Goal: Information Seeking & Learning: Learn about a topic

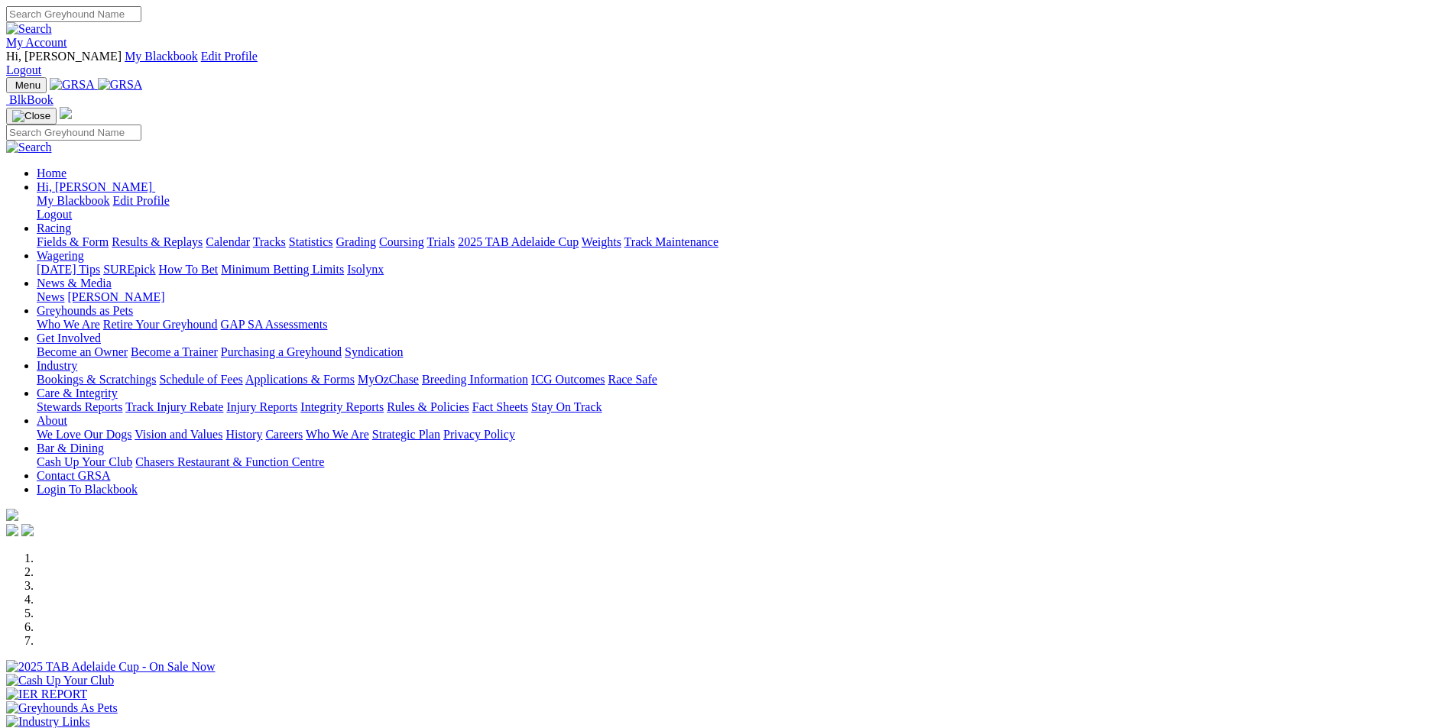
scroll to position [459, 0]
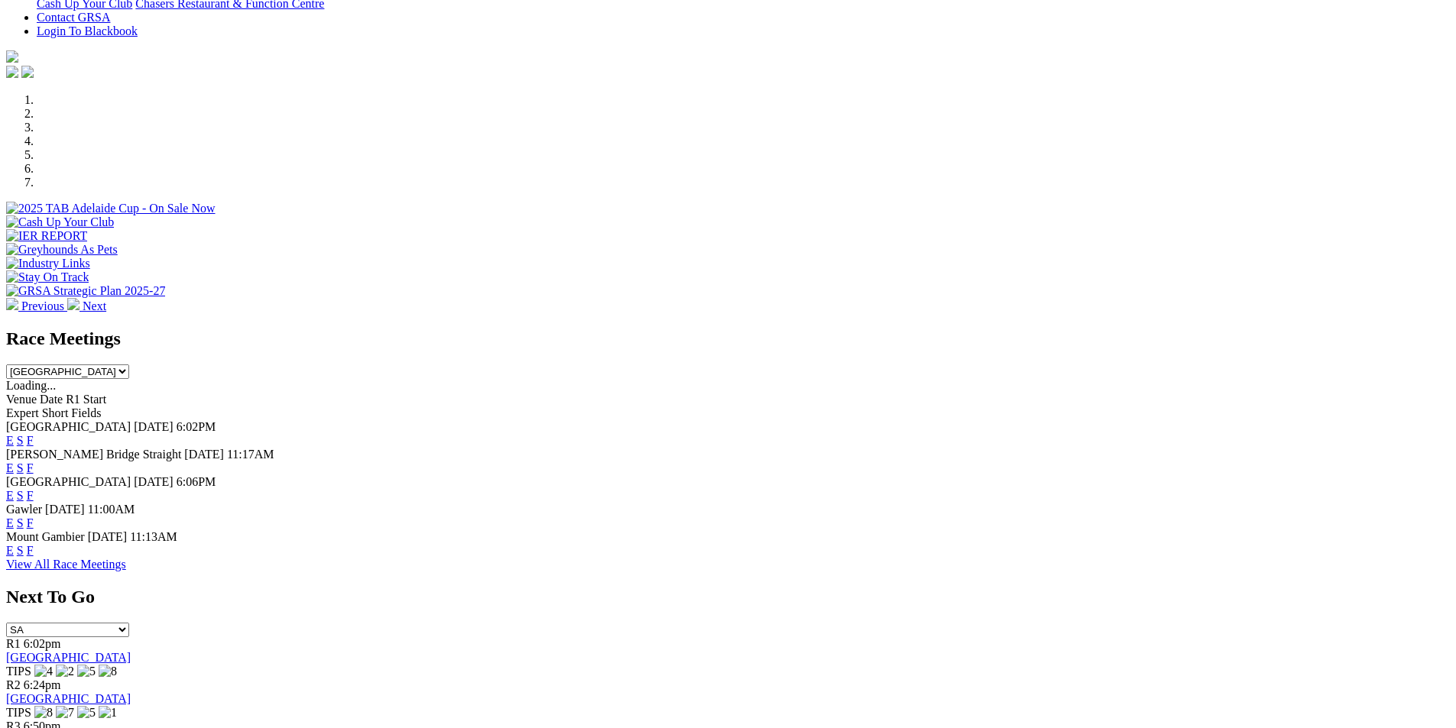
click at [34, 462] on link "F" at bounding box center [30, 468] width 7 height 13
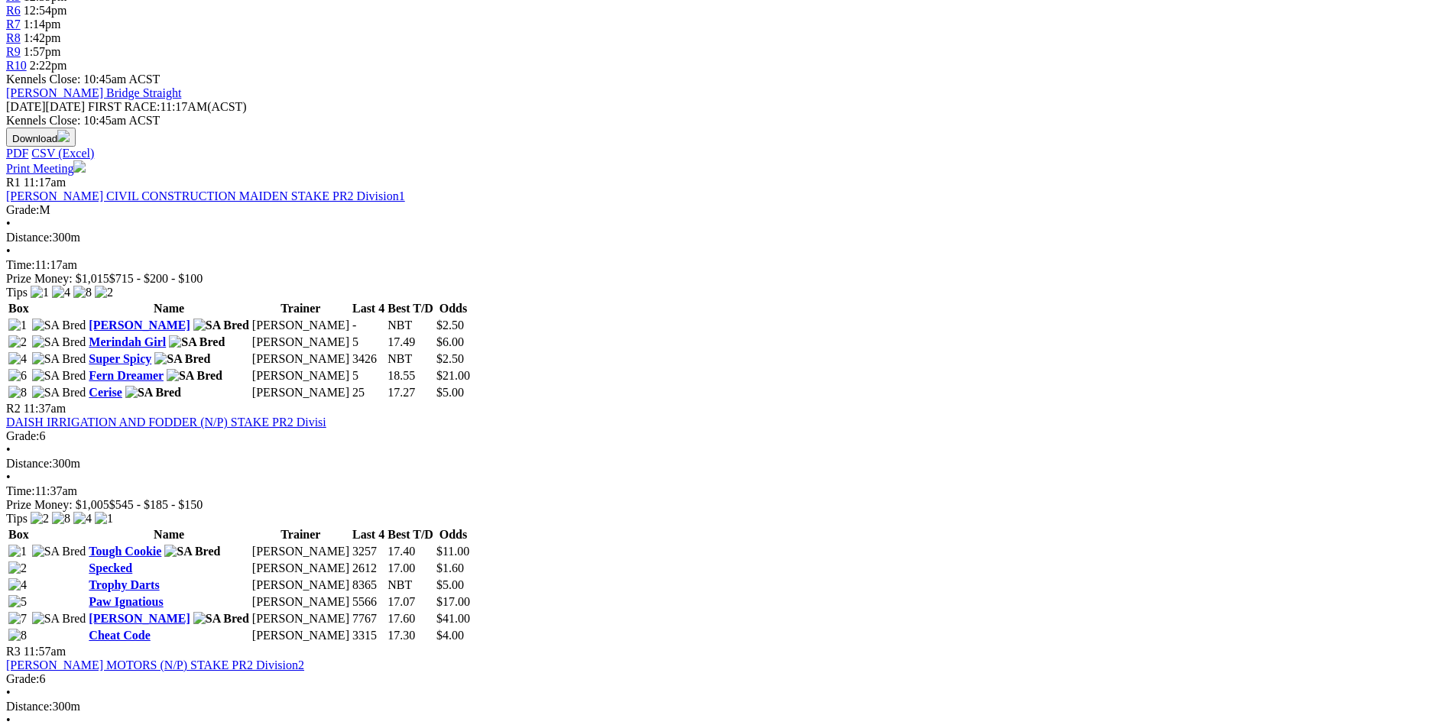
scroll to position [459, 0]
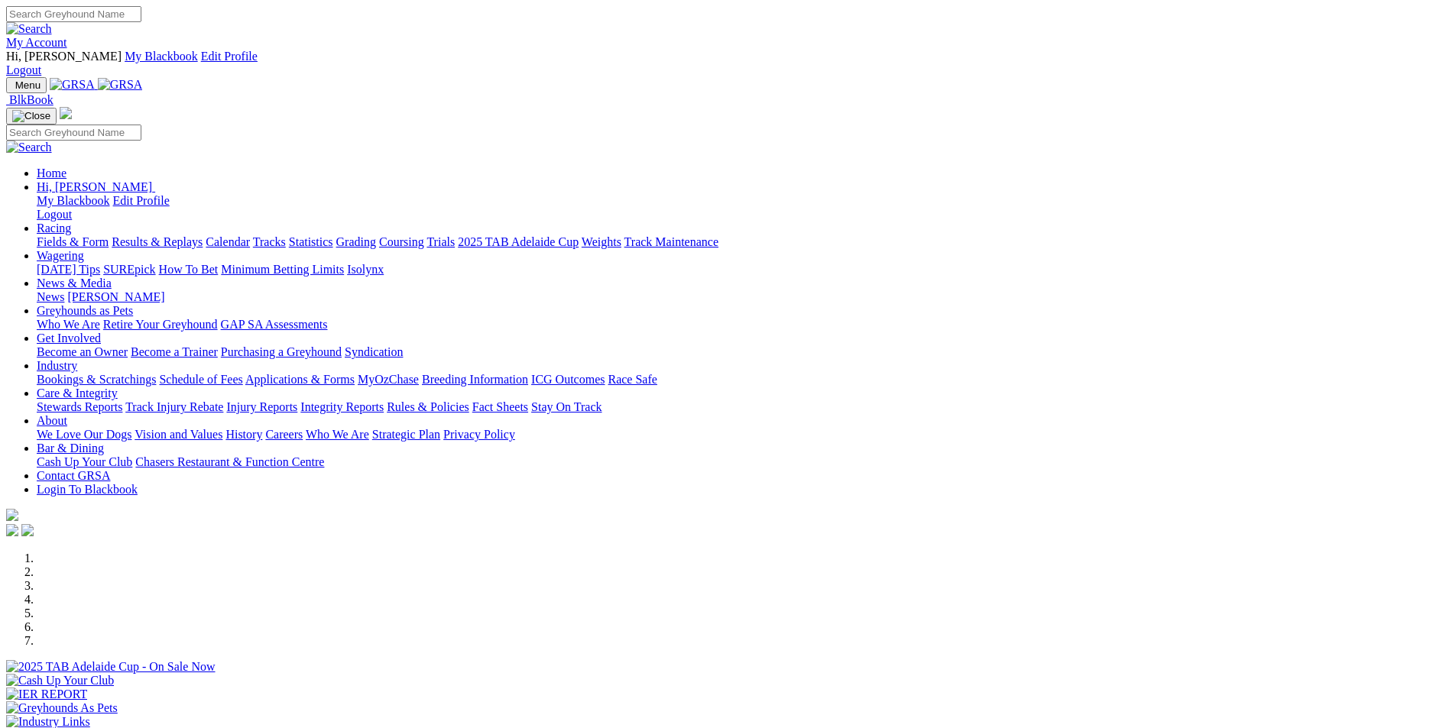
scroll to position [459, 0]
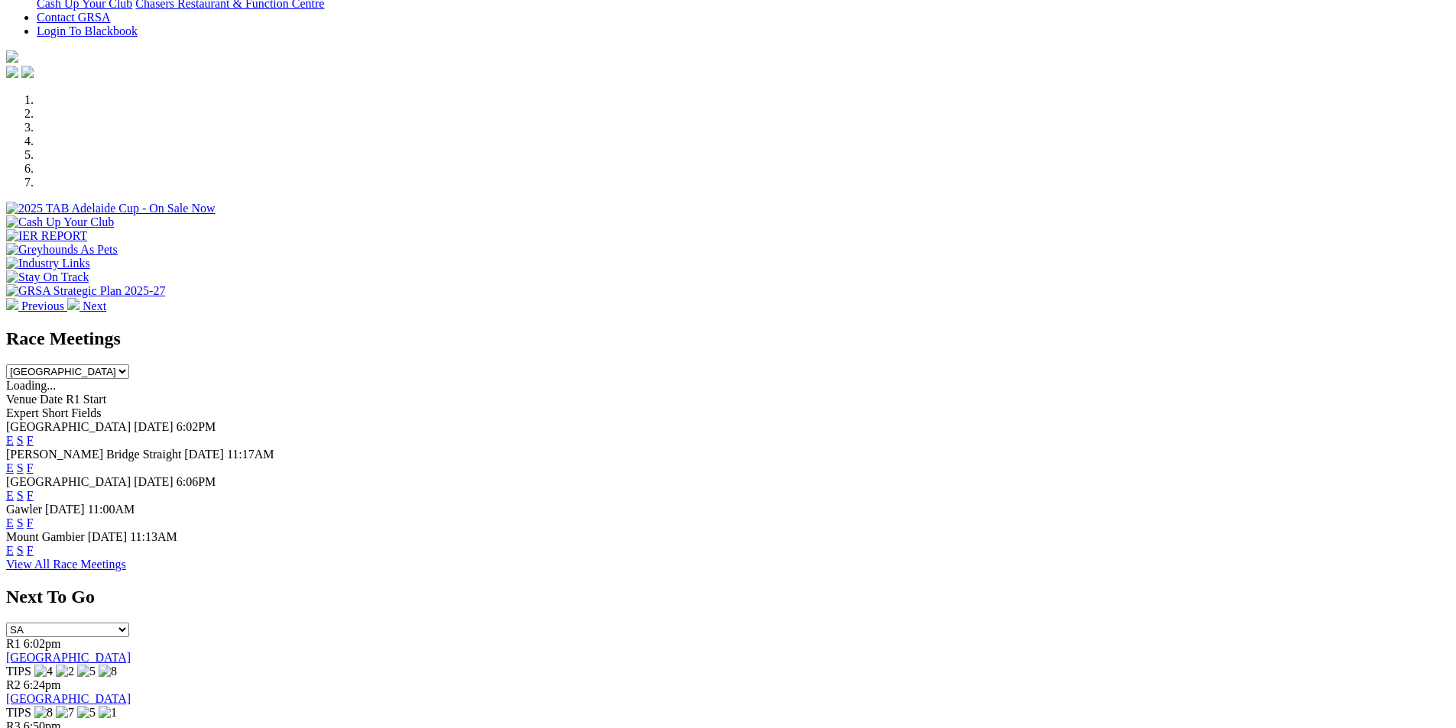
click at [14, 462] on link "E" at bounding box center [10, 468] width 8 height 13
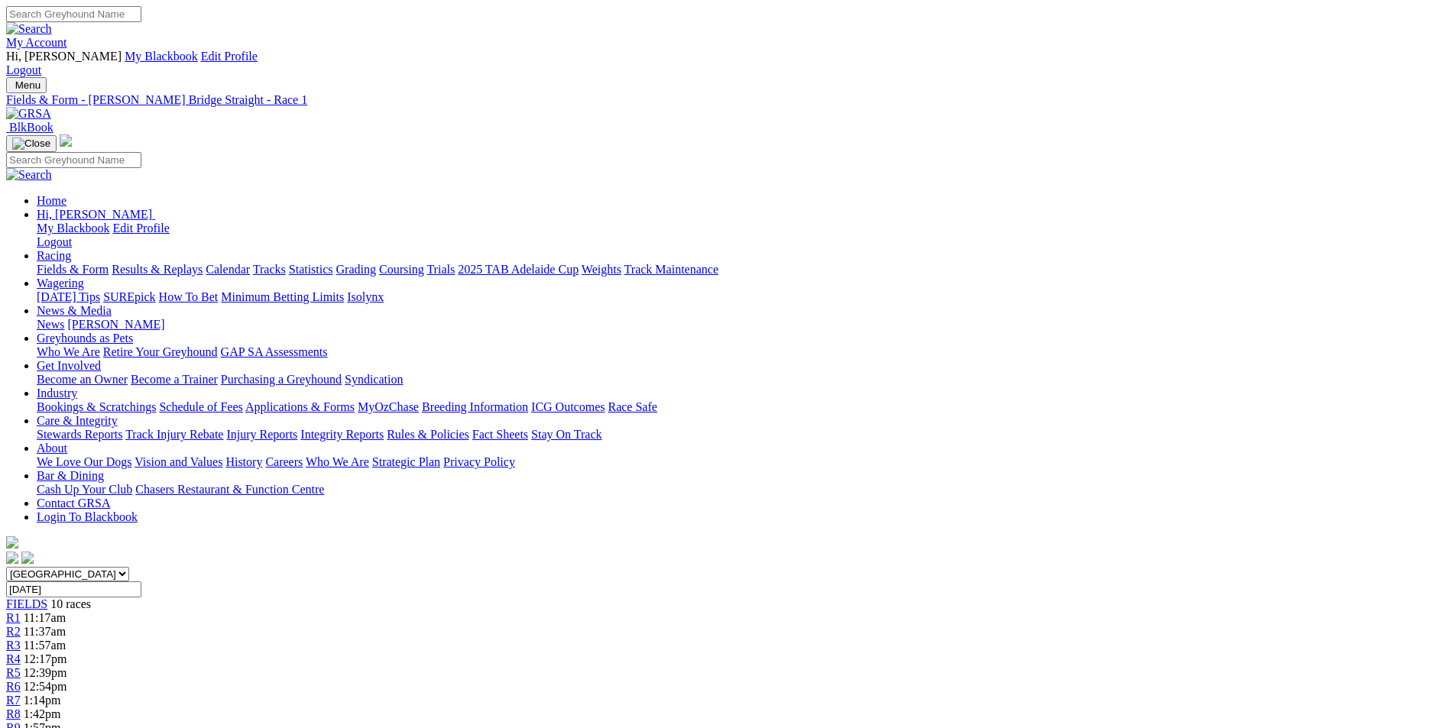
click at [21, 625] on link "R2" at bounding box center [13, 631] width 15 height 13
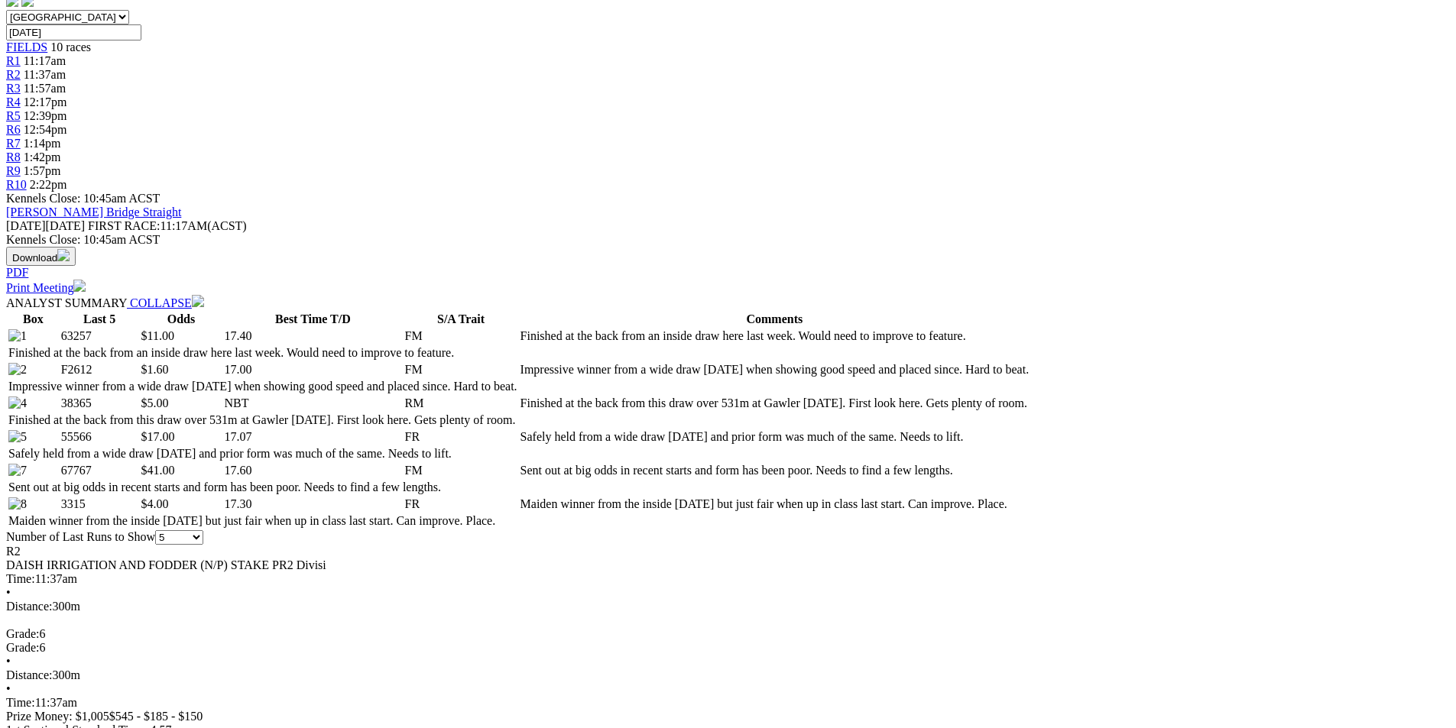
scroll to position [306, 0]
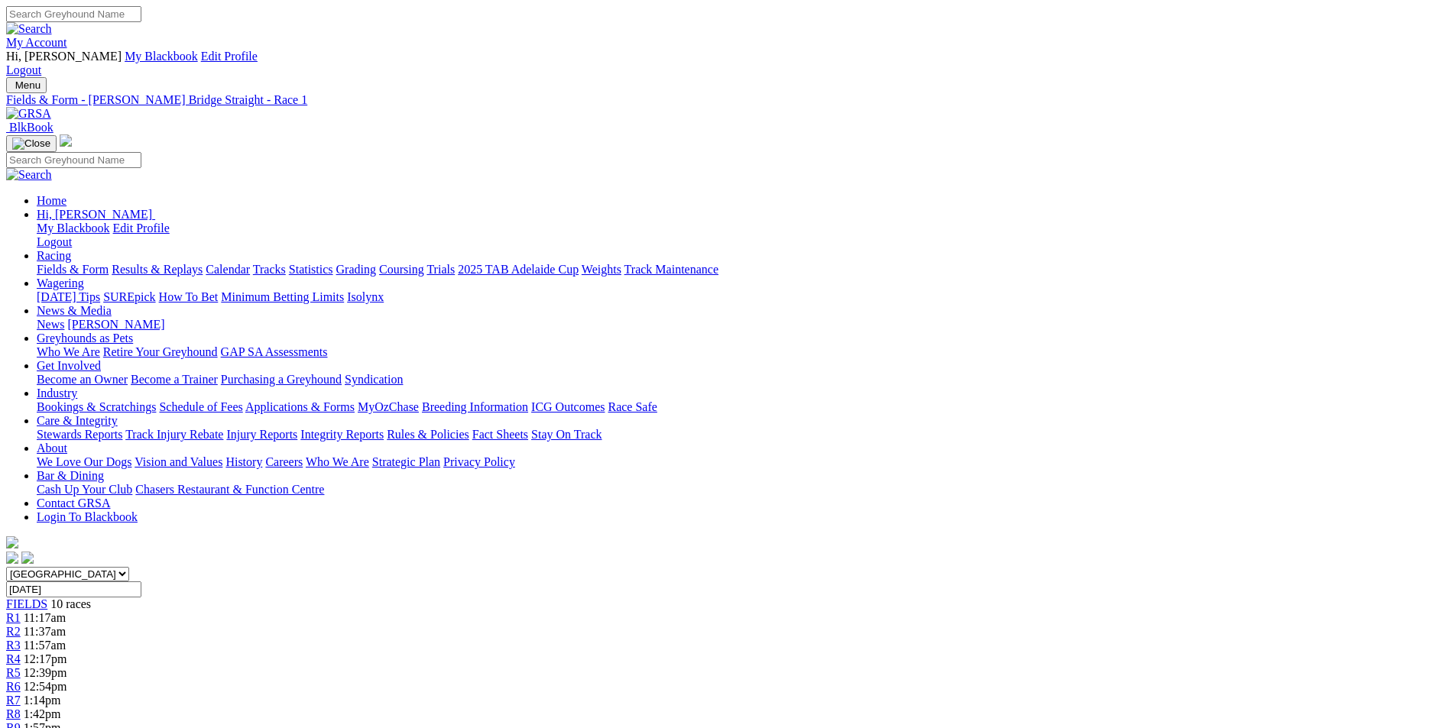
click at [21, 666] on link "R5" at bounding box center [13, 672] width 15 height 13
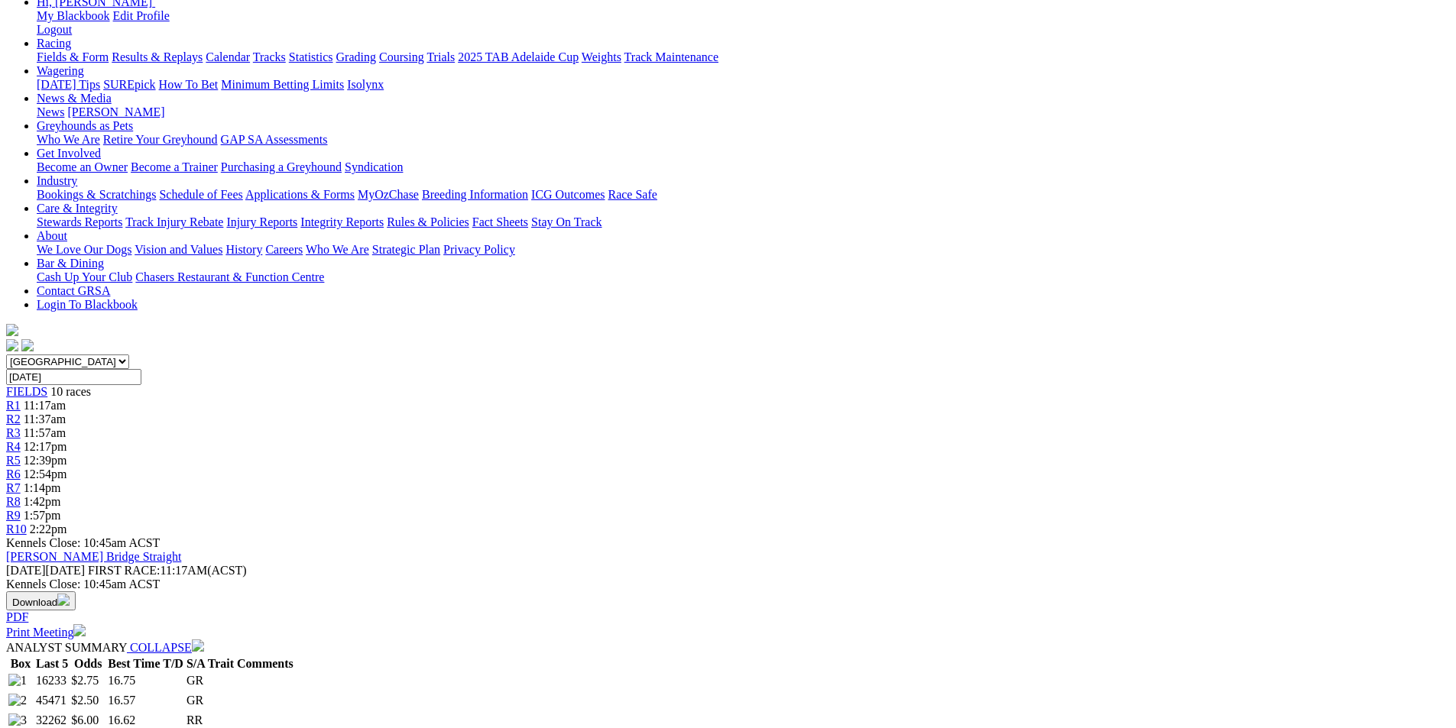
scroll to position [76, 0]
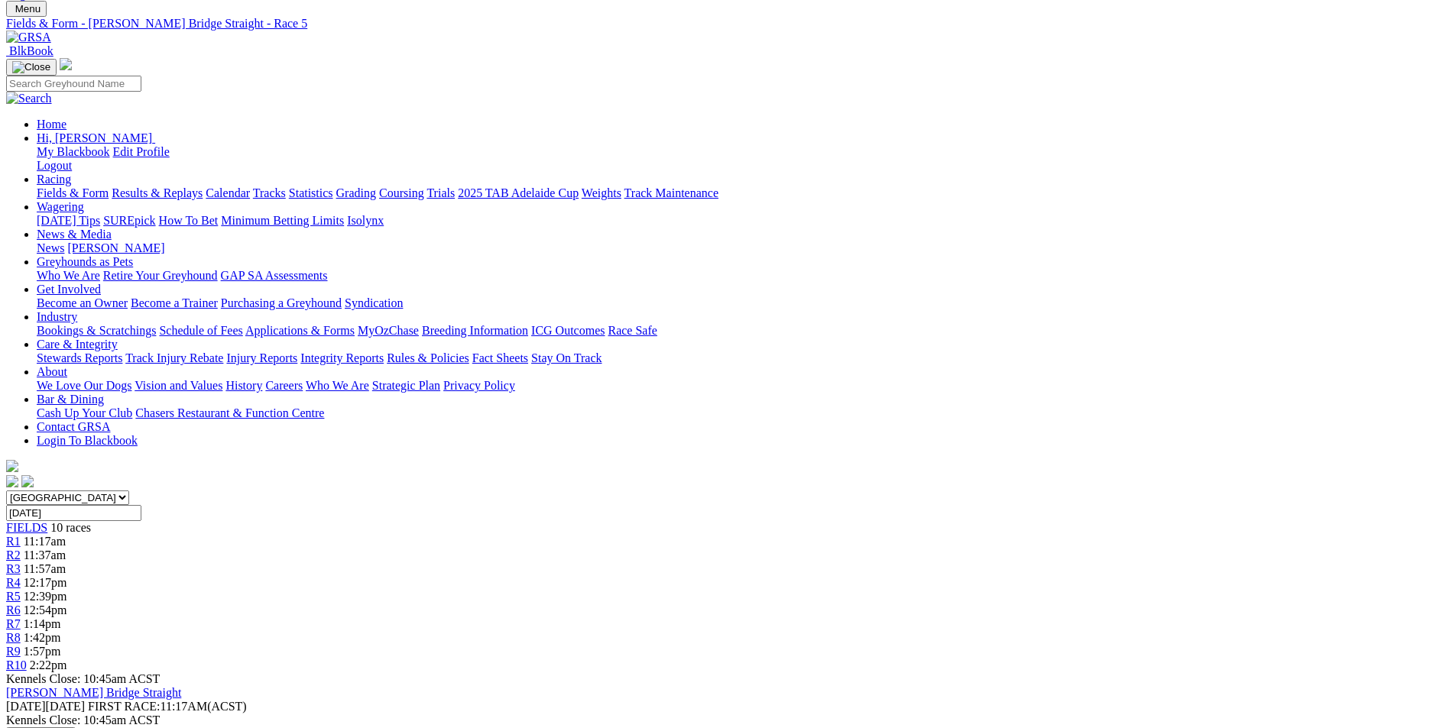
click at [67, 659] on span "2:22pm" at bounding box center [48, 665] width 37 height 13
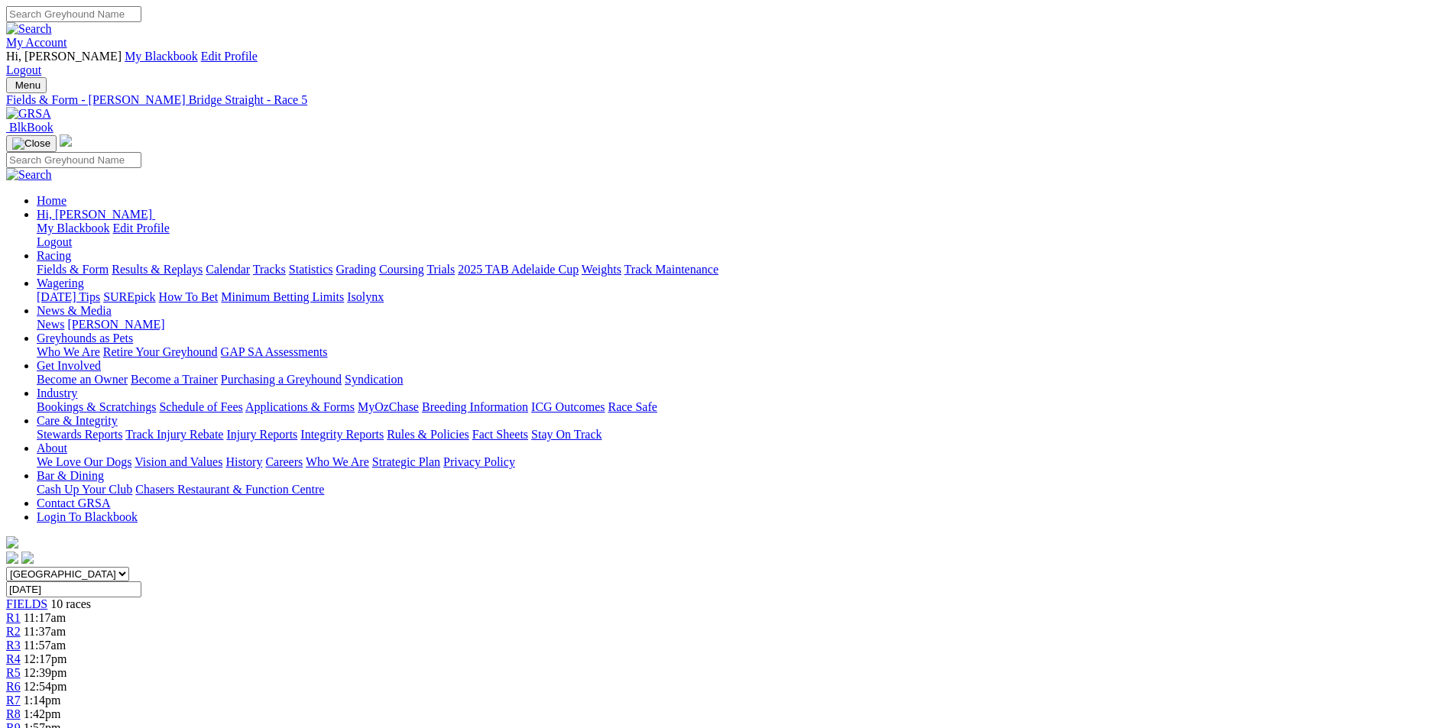
scroll to position [37, 0]
